Goal: Go to known website: Access a specific website the user already knows

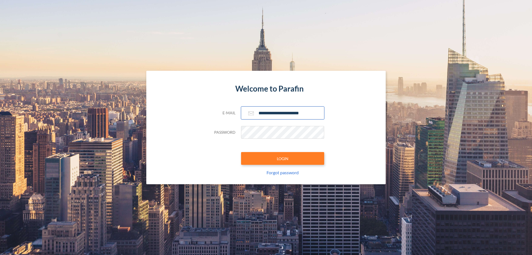
type input "**********"
click at [283, 158] on button "LOGIN" at bounding box center [282, 158] width 83 height 13
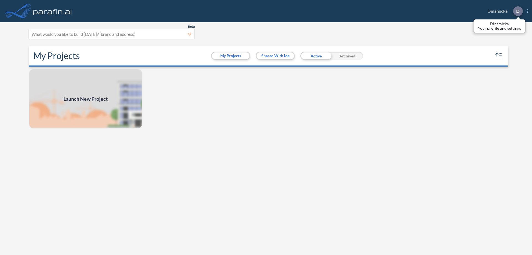
click at [518, 11] on p "D" at bounding box center [518, 11] width 3 height 5
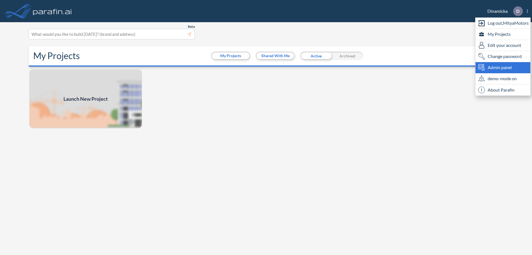
click at [503, 67] on span "Admin panel" at bounding box center [500, 67] width 24 height 7
